Goal: Task Accomplishment & Management: Manage account settings

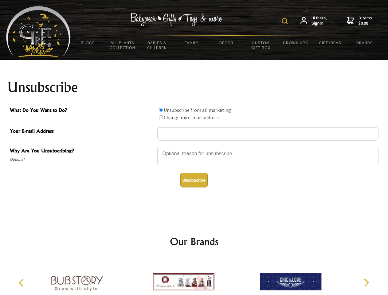
click at [286, 21] on img at bounding box center [285, 21] width 6 height 6
click at [194, 147] on div at bounding box center [267, 157] width 221 height 22
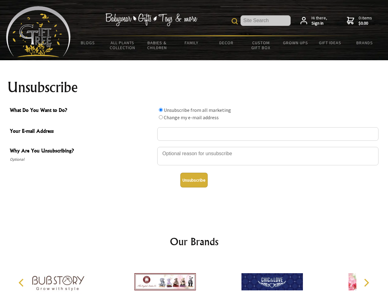
click at [161, 110] on input "What Do You Want to Do?" at bounding box center [161, 110] width 4 height 4
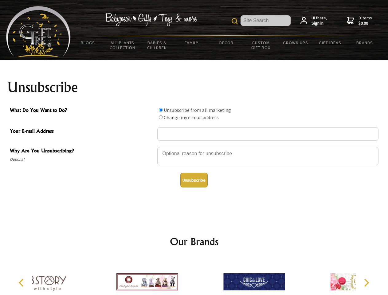
click at [161, 117] on input "What Do You Want to Do?" at bounding box center [161, 117] width 4 height 4
radio input "true"
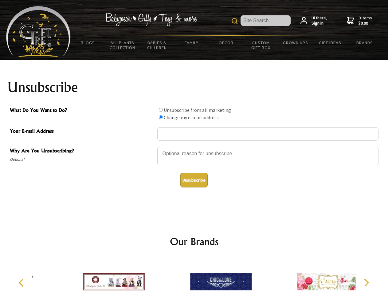
click at [194, 180] on button "Unsubscribe" at bounding box center [193, 180] width 27 height 15
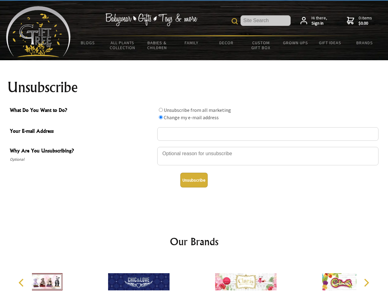
click at [22, 283] on icon "Previous" at bounding box center [22, 283] width 8 height 8
click at [366, 283] on icon "Next" at bounding box center [366, 283] width 8 height 8
